Goal: Participate in discussion: Engage in conversation with other users on a specific topic

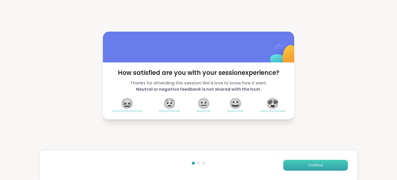
click at [320, 166] on button "Continue" at bounding box center [315, 164] width 65 height 11
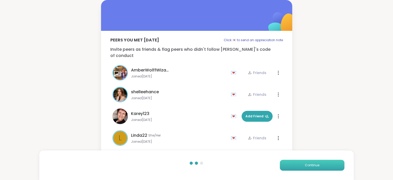
click at [320, 166] on button "Continue" at bounding box center [312, 164] width 65 height 11
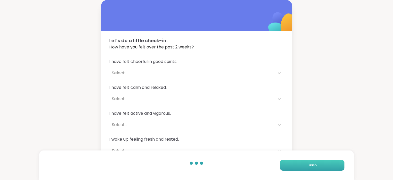
click at [320, 166] on button "Finish" at bounding box center [312, 164] width 65 height 11
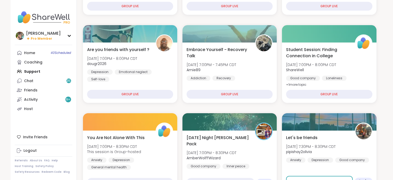
scroll to position [136, 0]
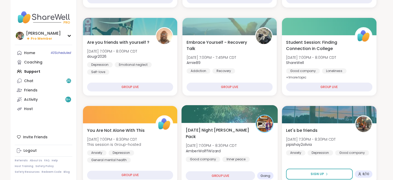
click at [225, 143] on span "[DATE] 7:00PM - 8:30PM CDT" at bounding box center [211, 145] width 51 height 5
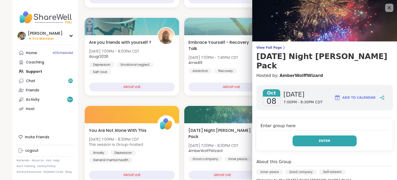
click at [317, 135] on button "Enter" at bounding box center [325, 140] width 64 height 11
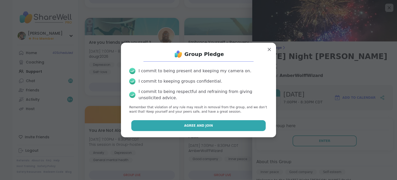
click at [216, 126] on button "Agree and Join" at bounding box center [198, 125] width 135 height 11
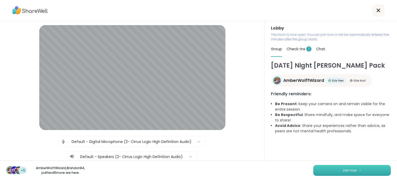
click at [326, 169] on button "Join now" at bounding box center [352, 170] width 78 height 11
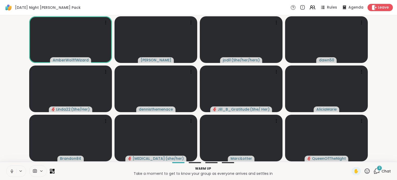
click at [377, 170] on div "3" at bounding box center [380, 168] width 6 height 6
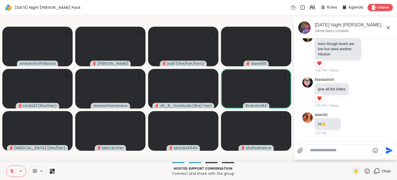
scroll to position [204, 0]
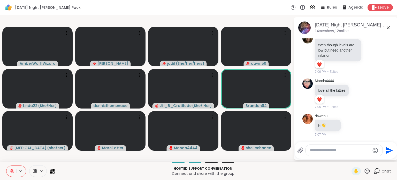
click at [318, 153] on div at bounding box center [344, 149] width 77 height 11
click at [317, 150] on textarea "Type your message" at bounding box center [340, 149] width 60 height 5
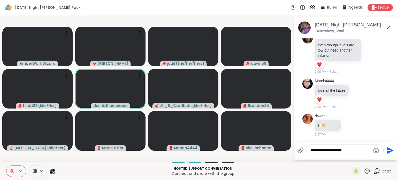
type textarea "**********"
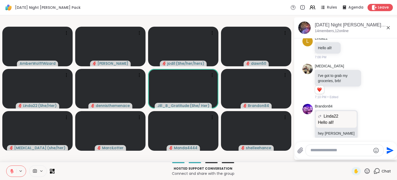
scroll to position [359, 0]
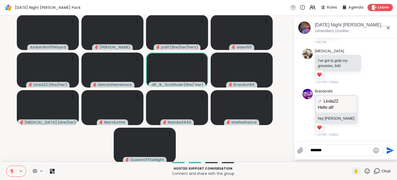
type textarea "********"
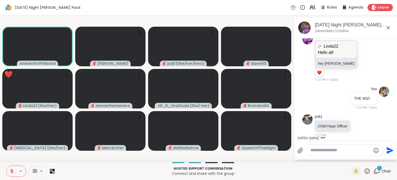
scroll to position [441, 0]
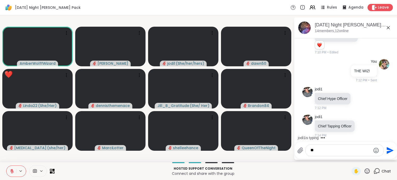
type textarea "***"
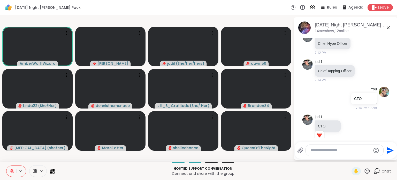
scroll to position [503, 0]
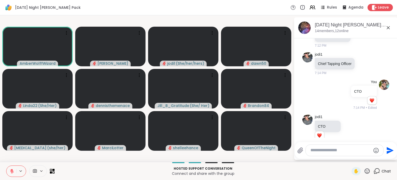
click at [11, 172] on icon at bounding box center [12, 170] width 5 height 5
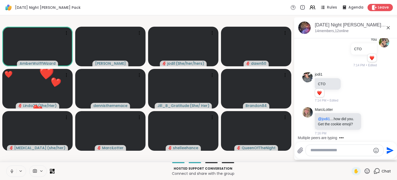
click at [12, 173] on icon at bounding box center [12, 170] width 5 height 5
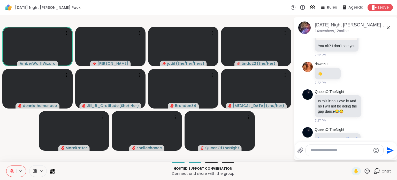
scroll to position [839, 0]
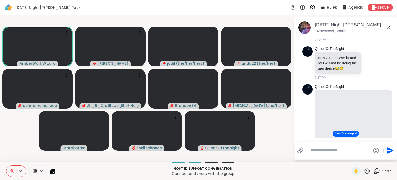
click at [11, 176] on div at bounding box center [16, 170] width 20 height 11
click at [10, 170] on icon at bounding box center [12, 170] width 5 height 5
click at [12, 172] on icon at bounding box center [12, 170] width 5 height 5
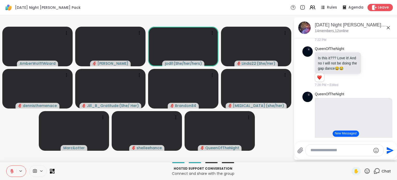
click at [12, 172] on icon at bounding box center [12, 170] width 5 height 5
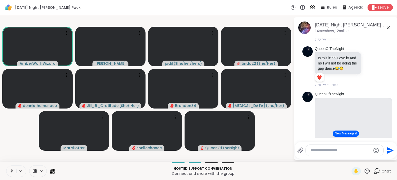
click at [12, 172] on icon at bounding box center [12, 170] width 5 height 5
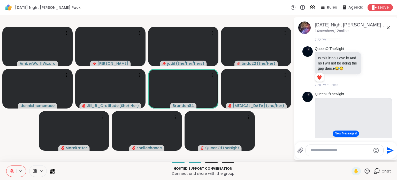
click at [9, 172] on button at bounding box center [11, 170] width 10 height 11
click at [11, 173] on button at bounding box center [11, 170] width 10 height 11
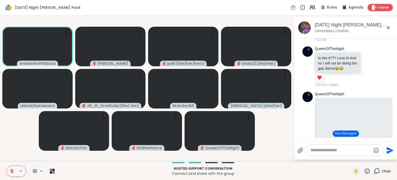
click at [10, 172] on icon at bounding box center [12, 170] width 5 height 5
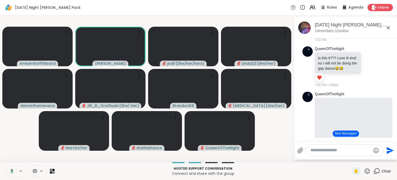
click at [11, 172] on icon at bounding box center [12, 170] width 3 height 4
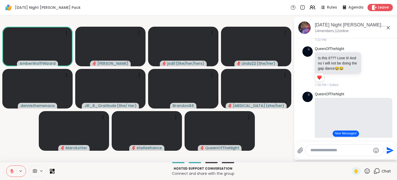
click at [11, 170] on icon at bounding box center [12, 170] width 5 height 5
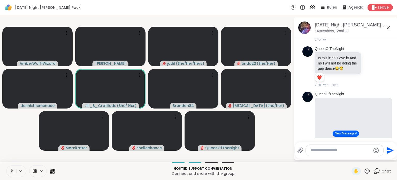
click at [11, 170] on icon at bounding box center [12, 170] width 5 height 5
